Goal: Task Accomplishment & Management: Manage account settings

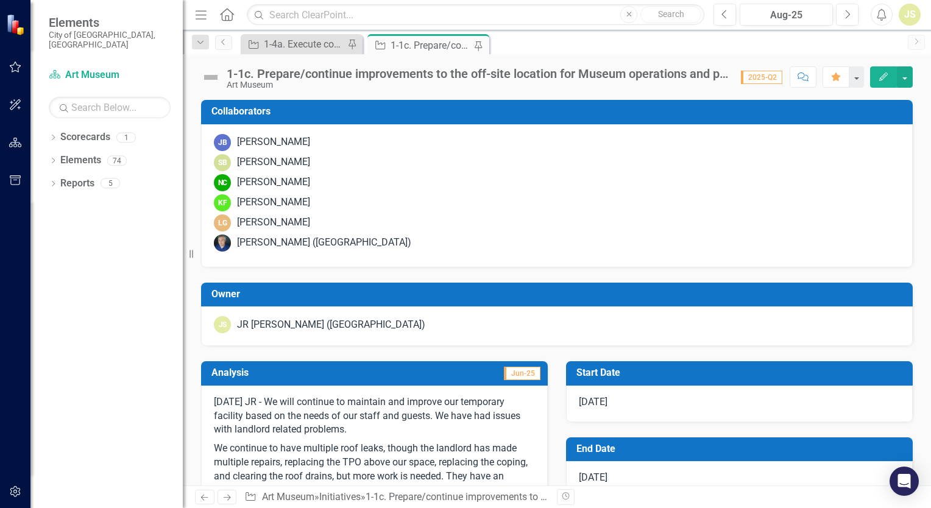
click at [425, 43] on div "1-1c. Prepare/continue improvements to the off-site location for Museum operati…" at bounding box center [430, 45] width 80 height 15
click at [19, 71] on icon "button" at bounding box center [15, 67] width 13 height 10
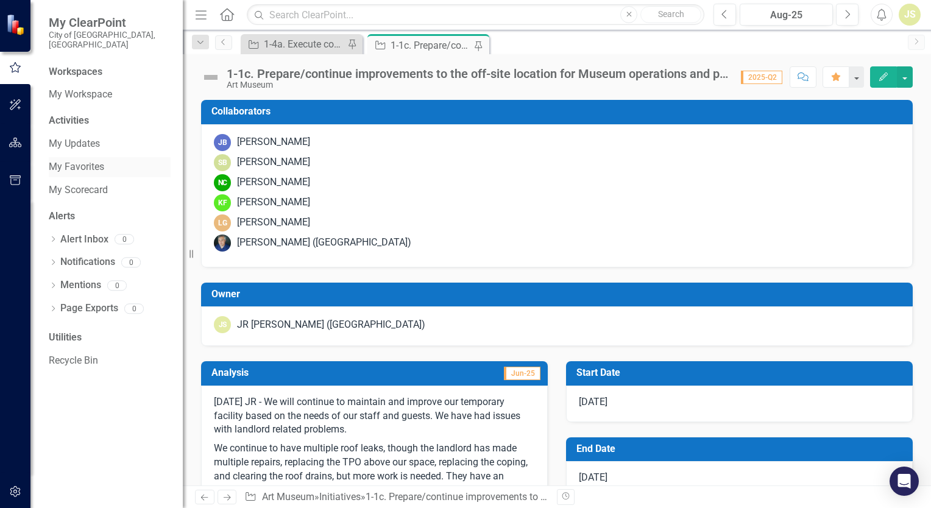
click at [63, 160] on link "My Favorites" at bounding box center [110, 167] width 122 height 14
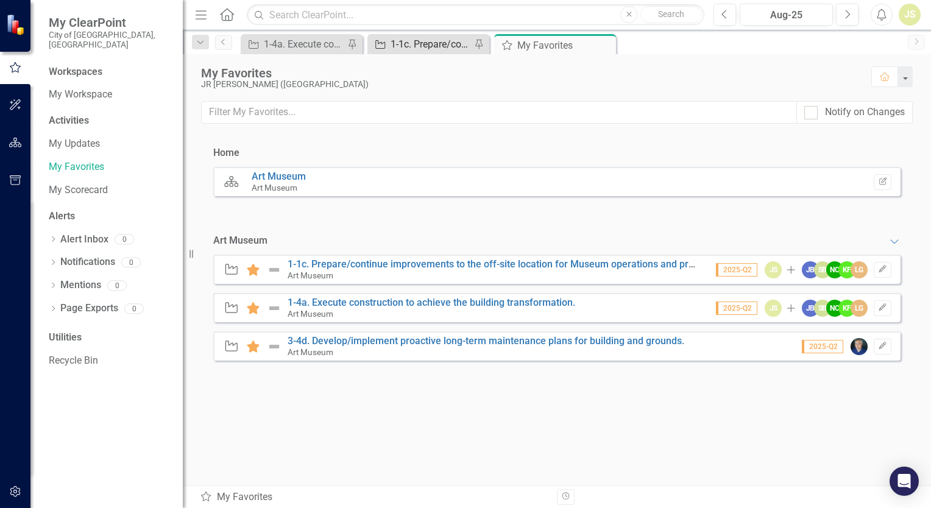
click at [426, 48] on div "1-1c. Prepare/continue improvements to the off-site location for Museum operati…" at bounding box center [430, 44] width 80 height 15
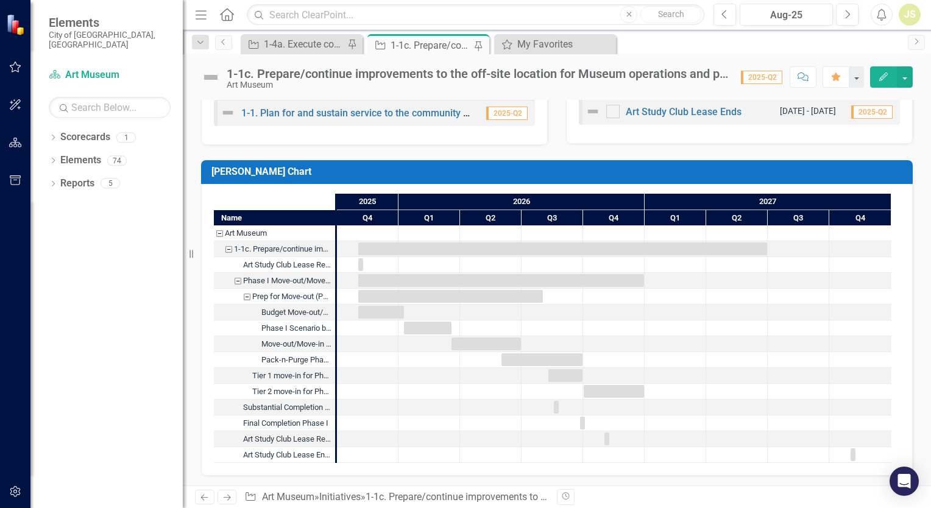
scroll to position [417, 0]
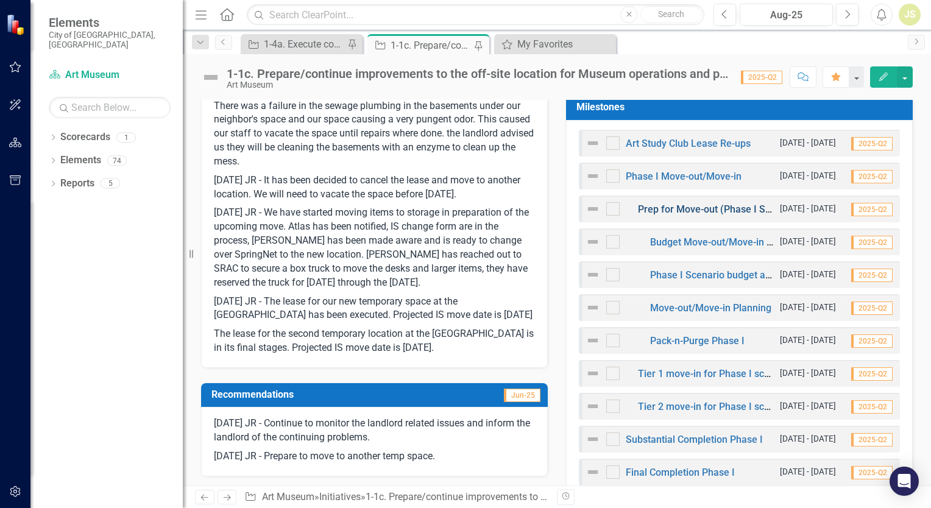
click at [659, 209] on link "Prep for Move-out (Phase I Scenario)" at bounding box center [720, 209] width 164 height 12
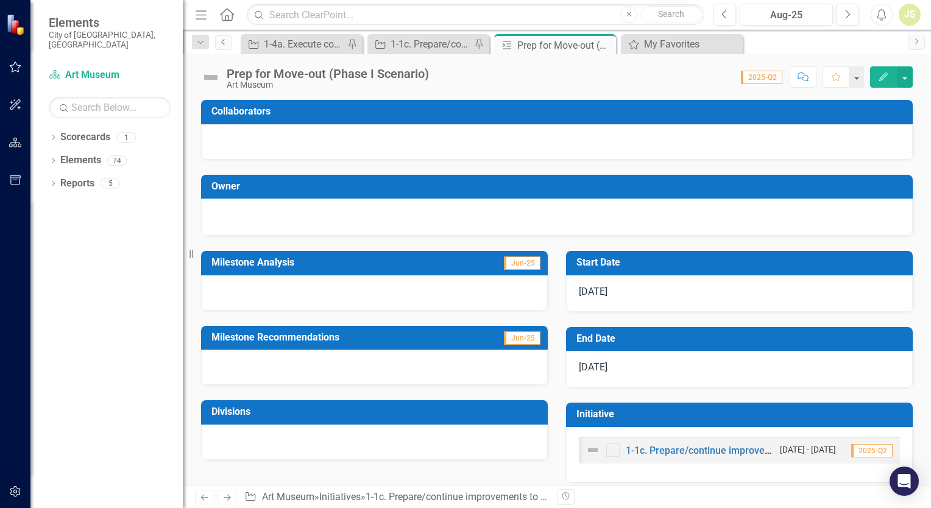
click at [222, 46] on link "Previous" at bounding box center [223, 42] width 17 height 15
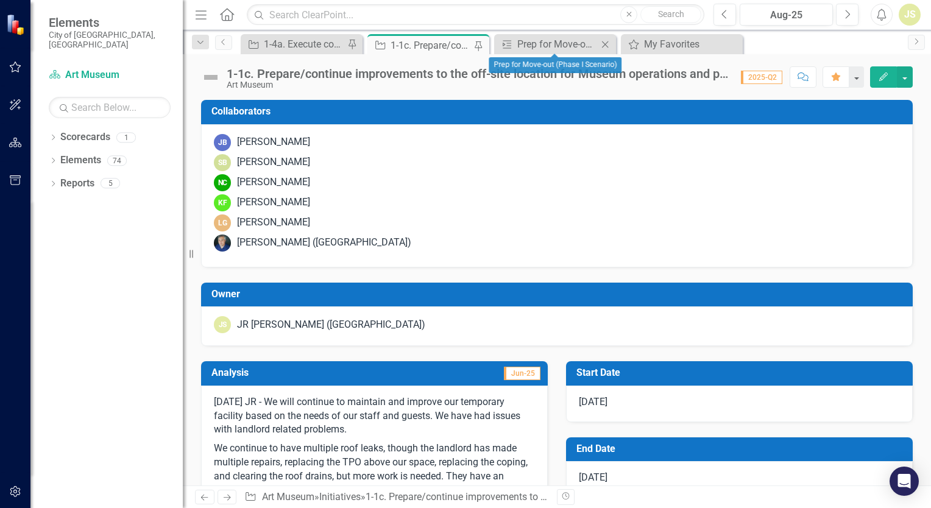
click at [605, 43] on icon at bounding box center [605, 44] width 7 height 7
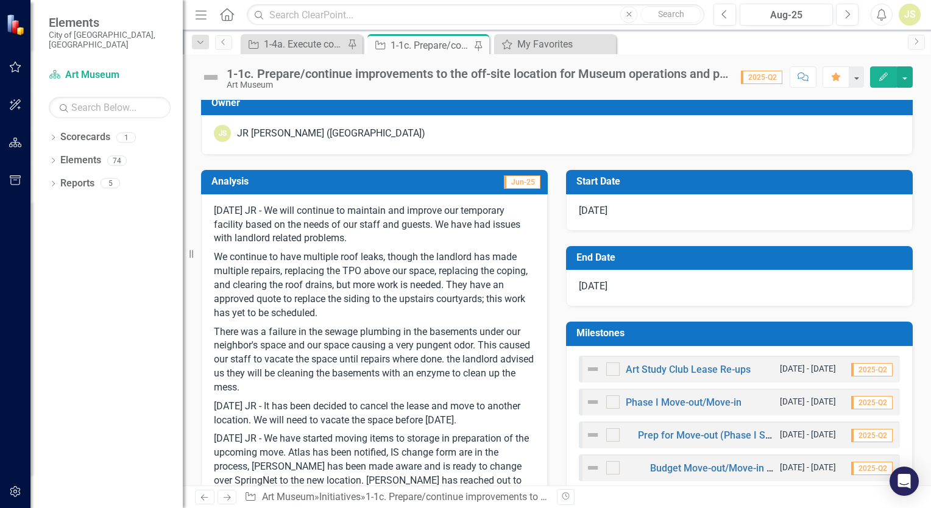
scroll to position [365, 0]
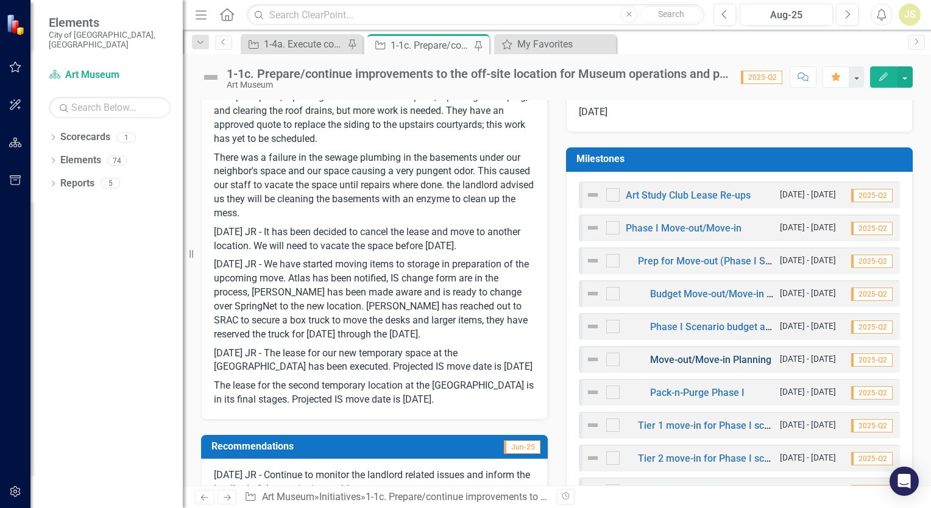
click at [684, 360] on link "Move-out/Move-in Planning" at bounding box center [710, 360] width 121 height 12
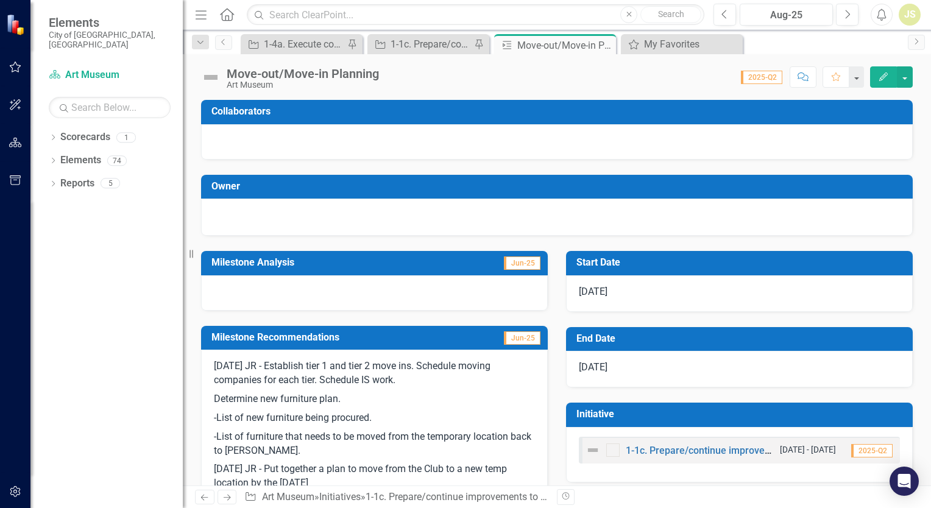
scroll to position [277, 0]
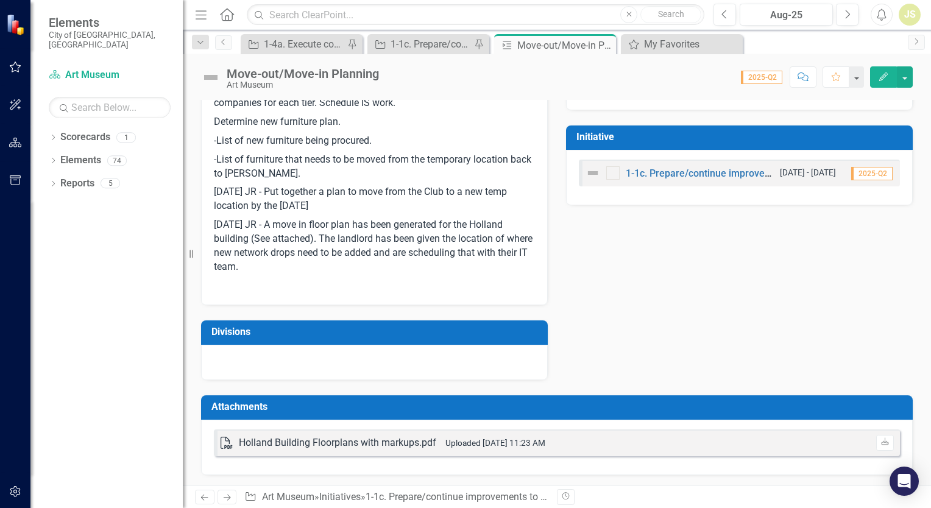
click at [663, 463] on div "PDF Holland Building Floorplans with markups.pdf Uploaded [DATE] 11:23 AM Downl…" at bounding box center [556, 447] width 711 height 55
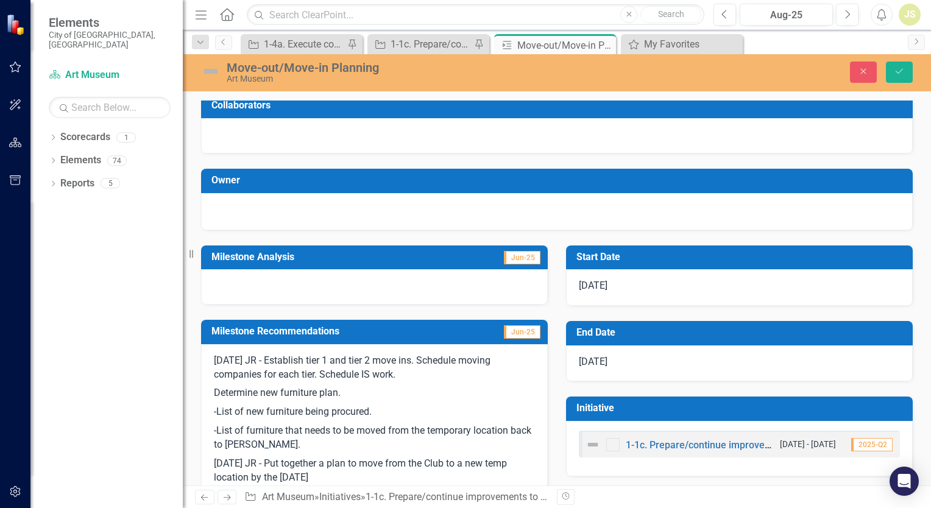
scroll to position [0, 0]
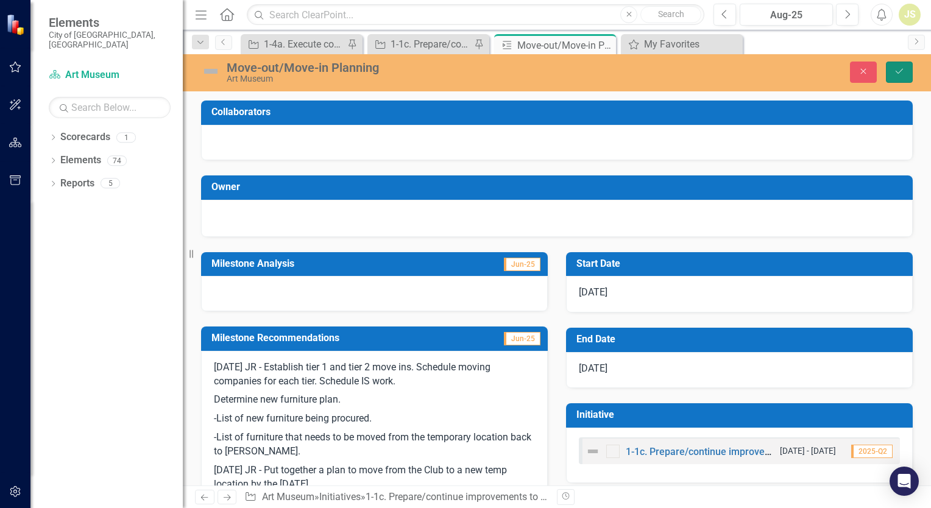
click at [899, 71] on icon "Save" at bounding box center [899, 71] width 11 height 9
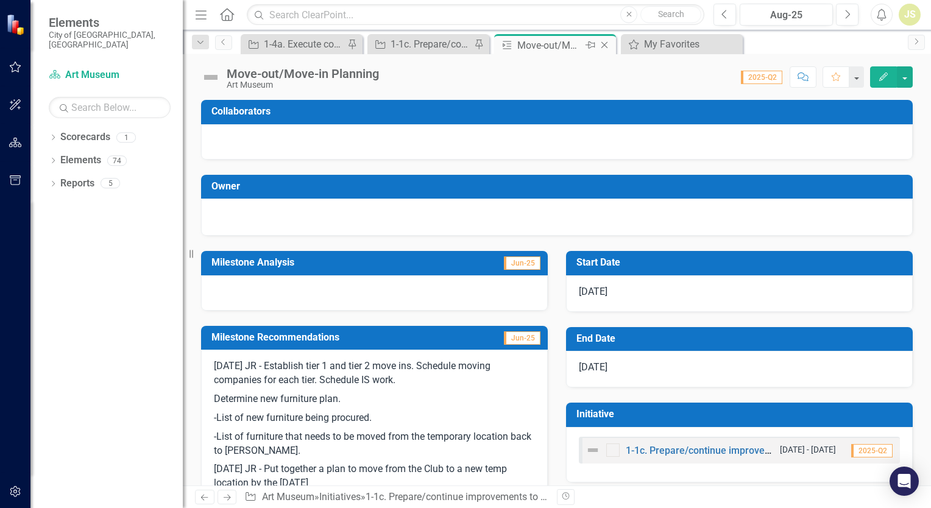
click at [605, 47] on icon "Close" at bounding box center [604, 45] width 12 height 10
